Goal: Ask a question

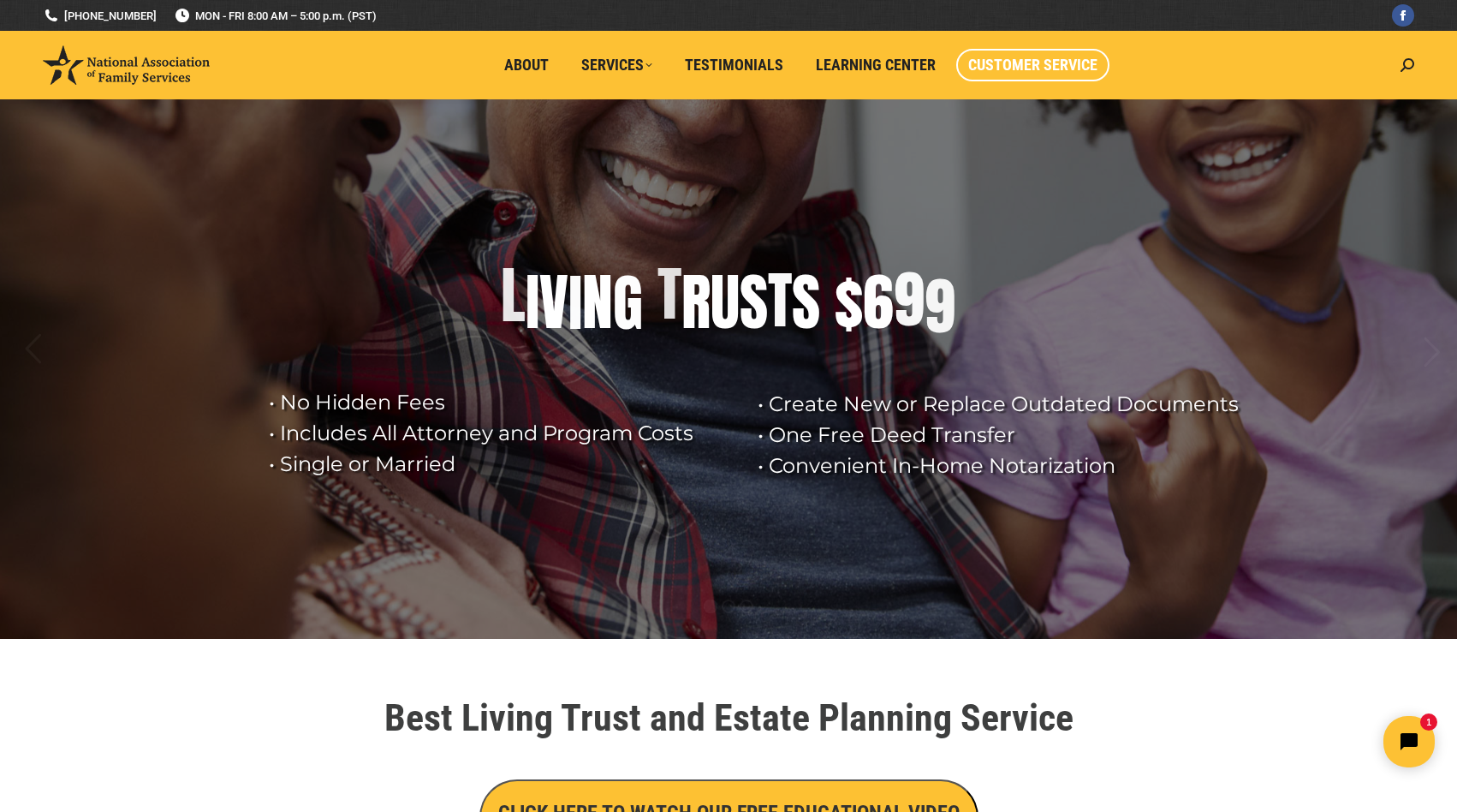
click at [1040, 62] on span "Customer Service" at bounding box center [1033, 64] width 129 height 18
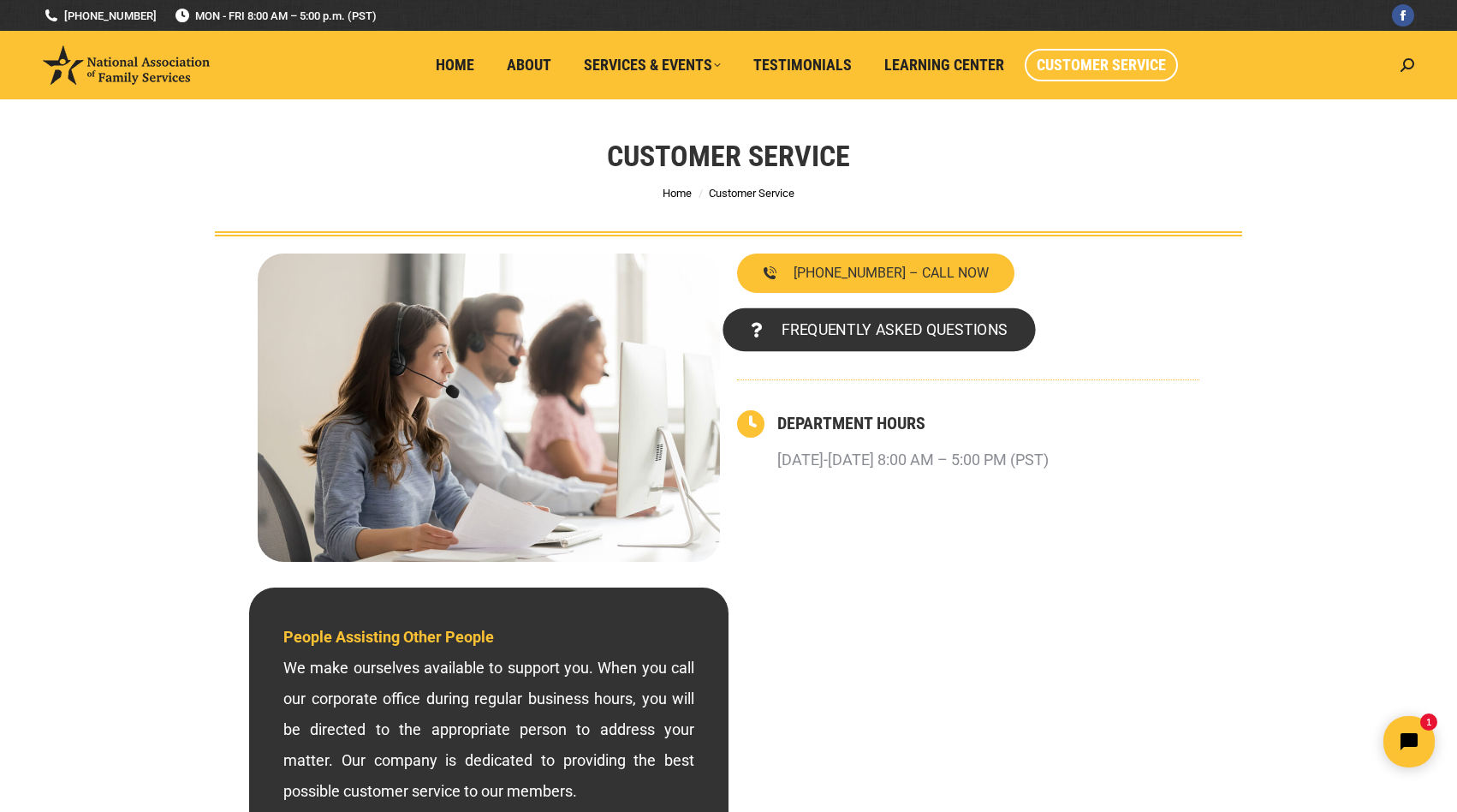
click at [924, 323] on span "FREQUENTLY ASKED QUESTIONS" at bounding box center [894, 330] width 226 height 16
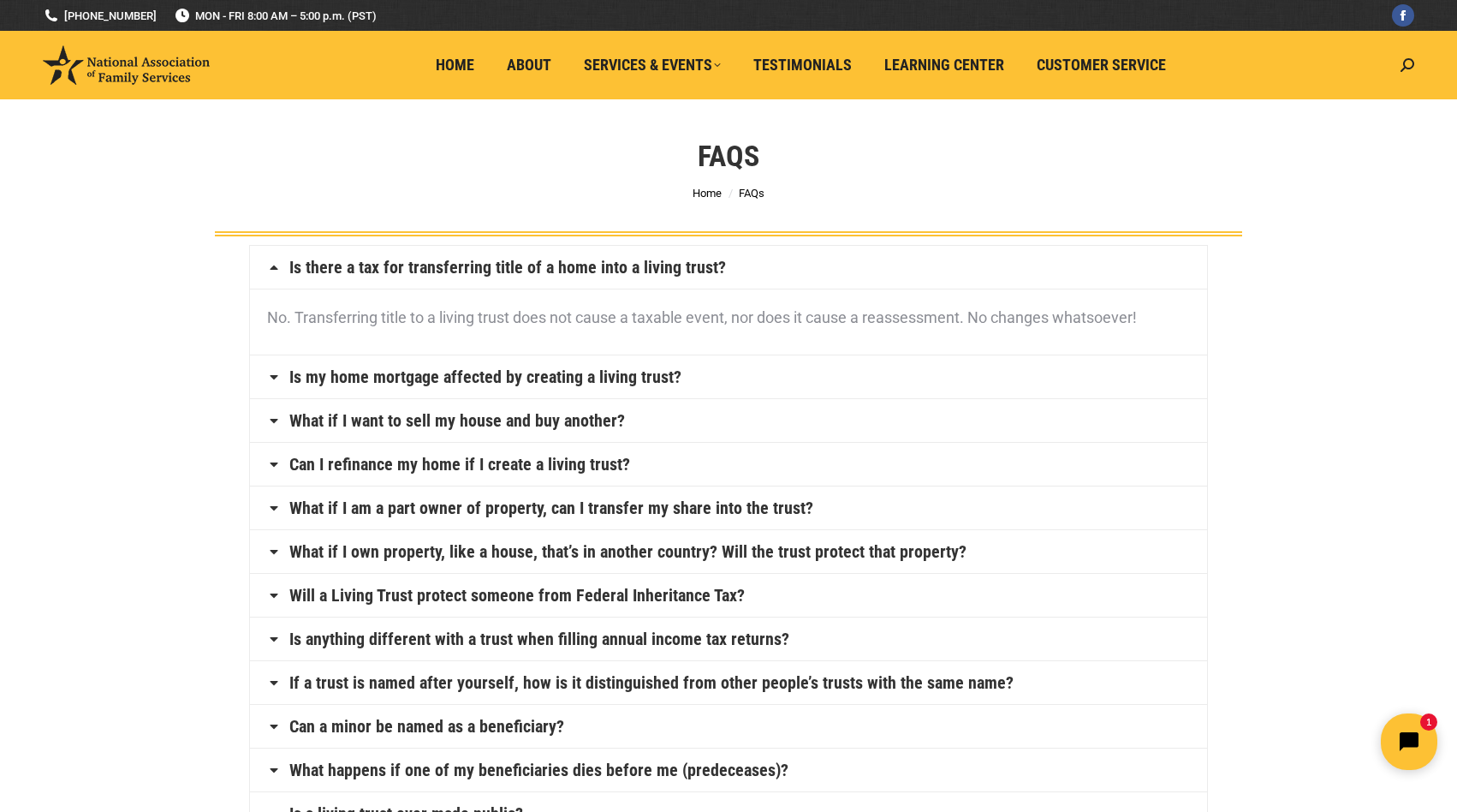
click at [1411, 737] on icon "Open chat widget" at bounding box center [1419, 742] width 26 height 26
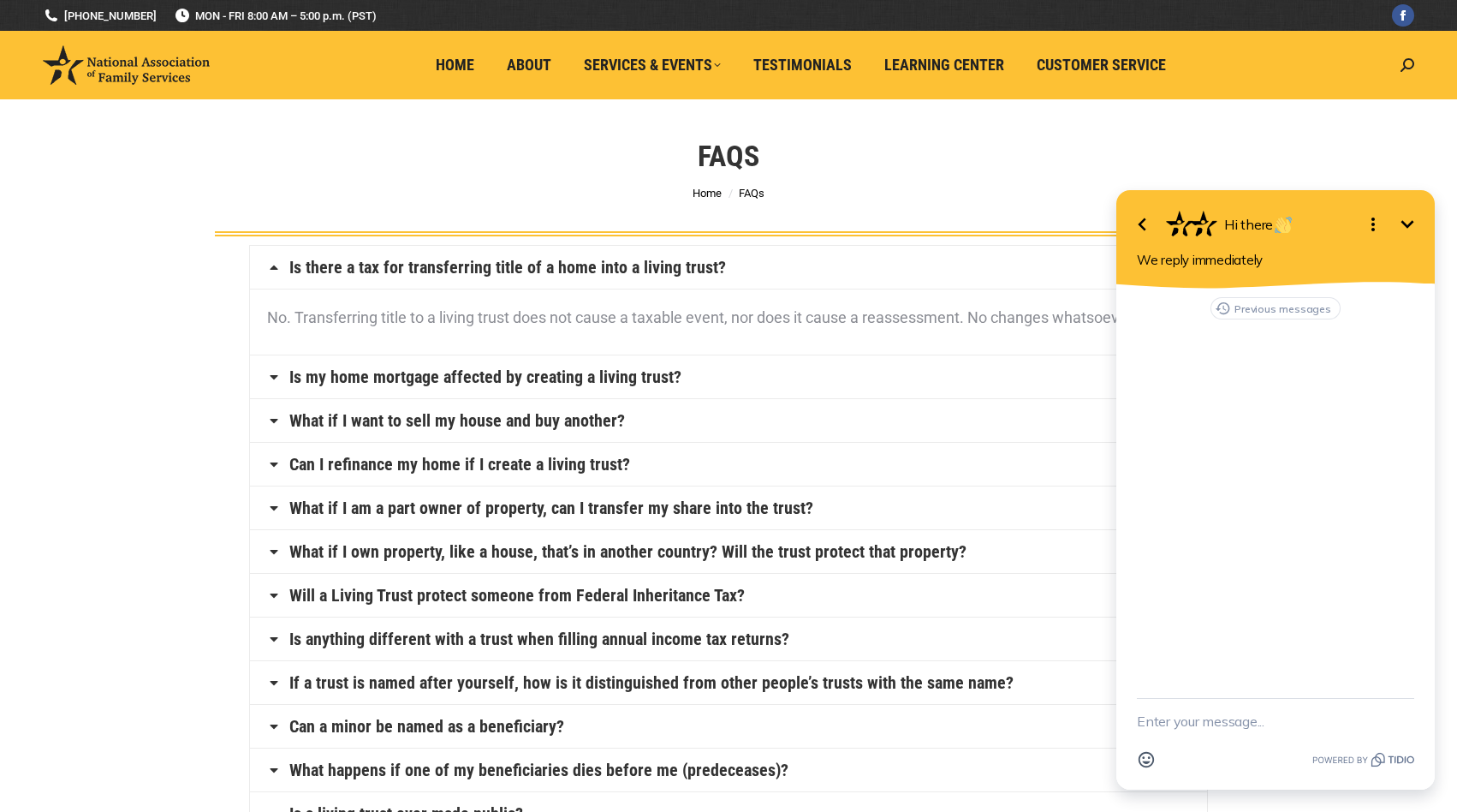
click at [1236, 720] on textarea "New message" at bounding box center [1276, 721] width 278 height 45
type textarea "change my credit card"
click at [1246, 303] on button "Previous messages" at bounding box center [1276, 308] width 130 height 22
click at [1279, 725] on textarea "New message" at bounding box center [1276, 721] width 278 height 45
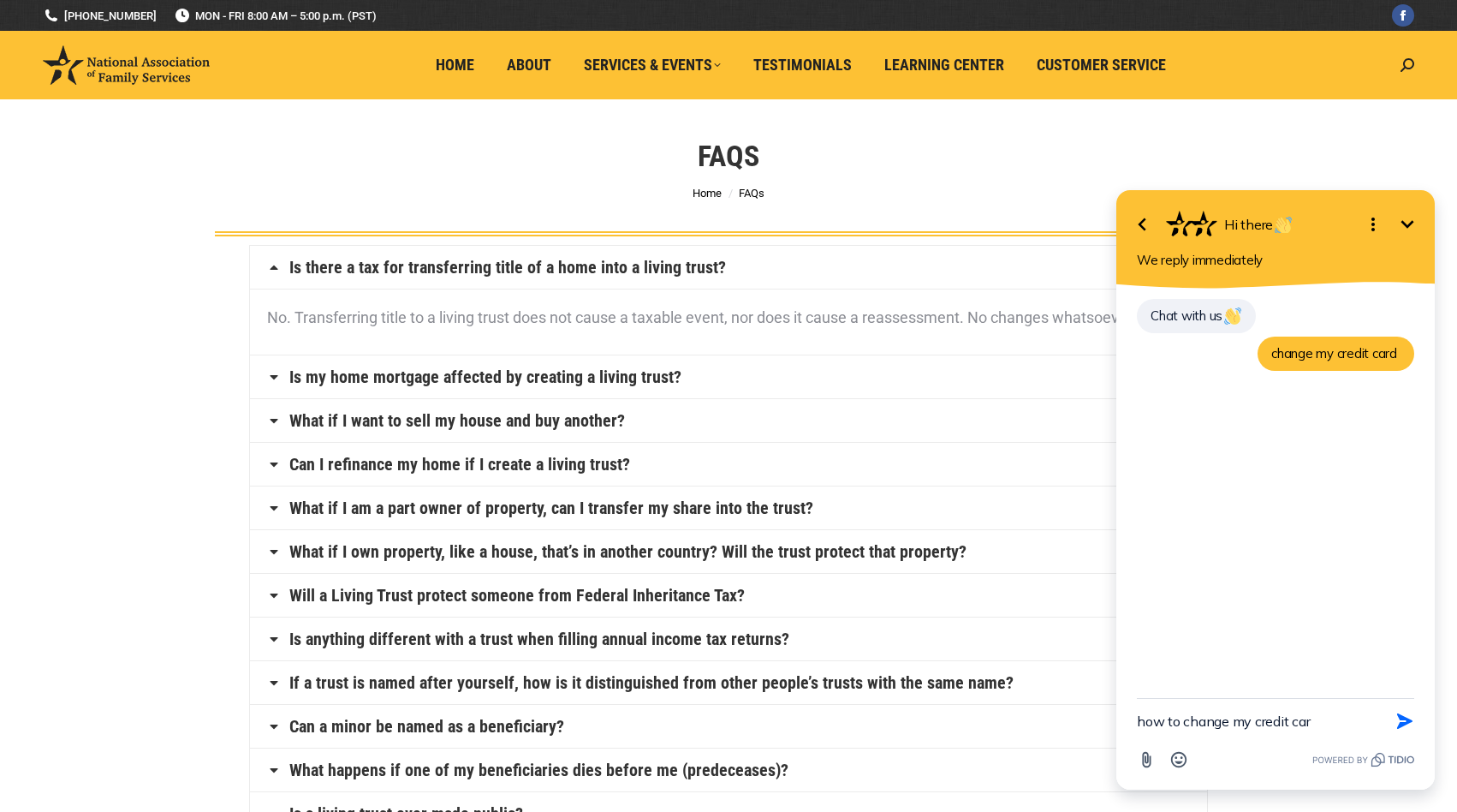
type textarea "how to change my credit card"
